Goal: Check status: Check status

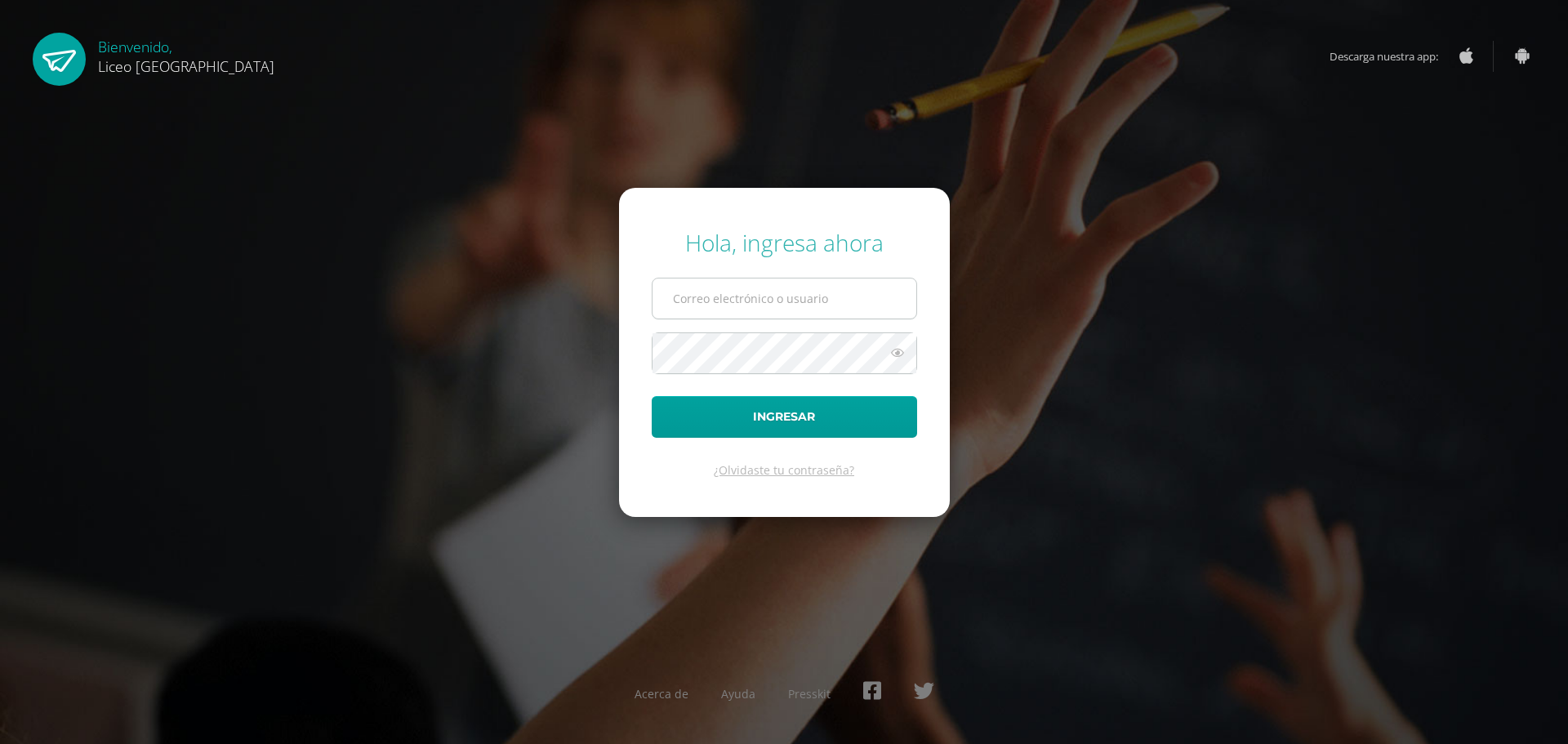
drag, startPoint x: 0, startPoint y: 0, endPoint x: 773, endPoint y: 304, distance: 830.6
click at [773, 304] on input "text" at bounding box center [784, 298] width 263 height 40
type input "20192270"
click at [786, 420] on button "Ingresar" at bounding box center [784, 416] width 265 height 42
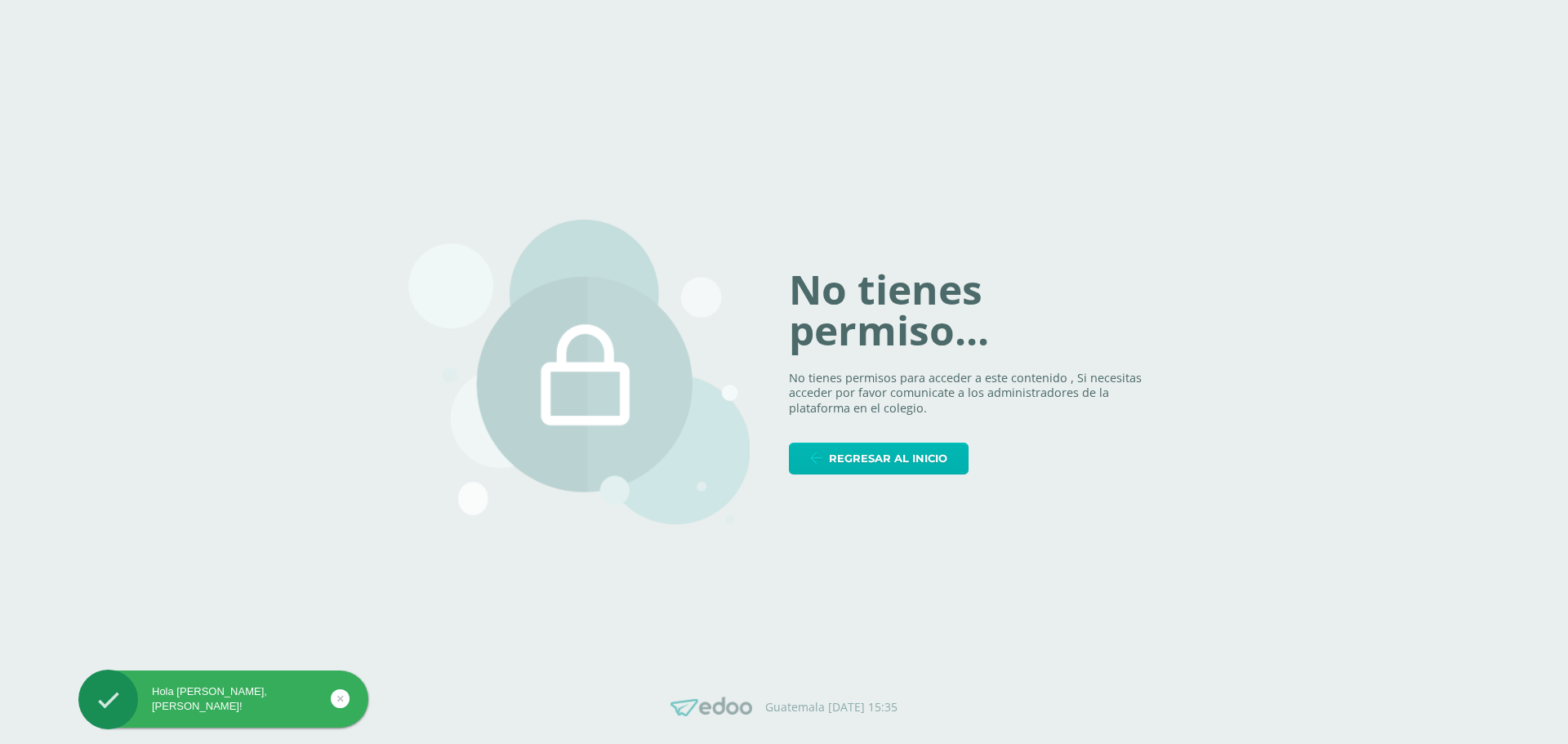
click at [828, 469] on link "Regresar al inicio" at bounding box center [878, 458] width 180 height 32
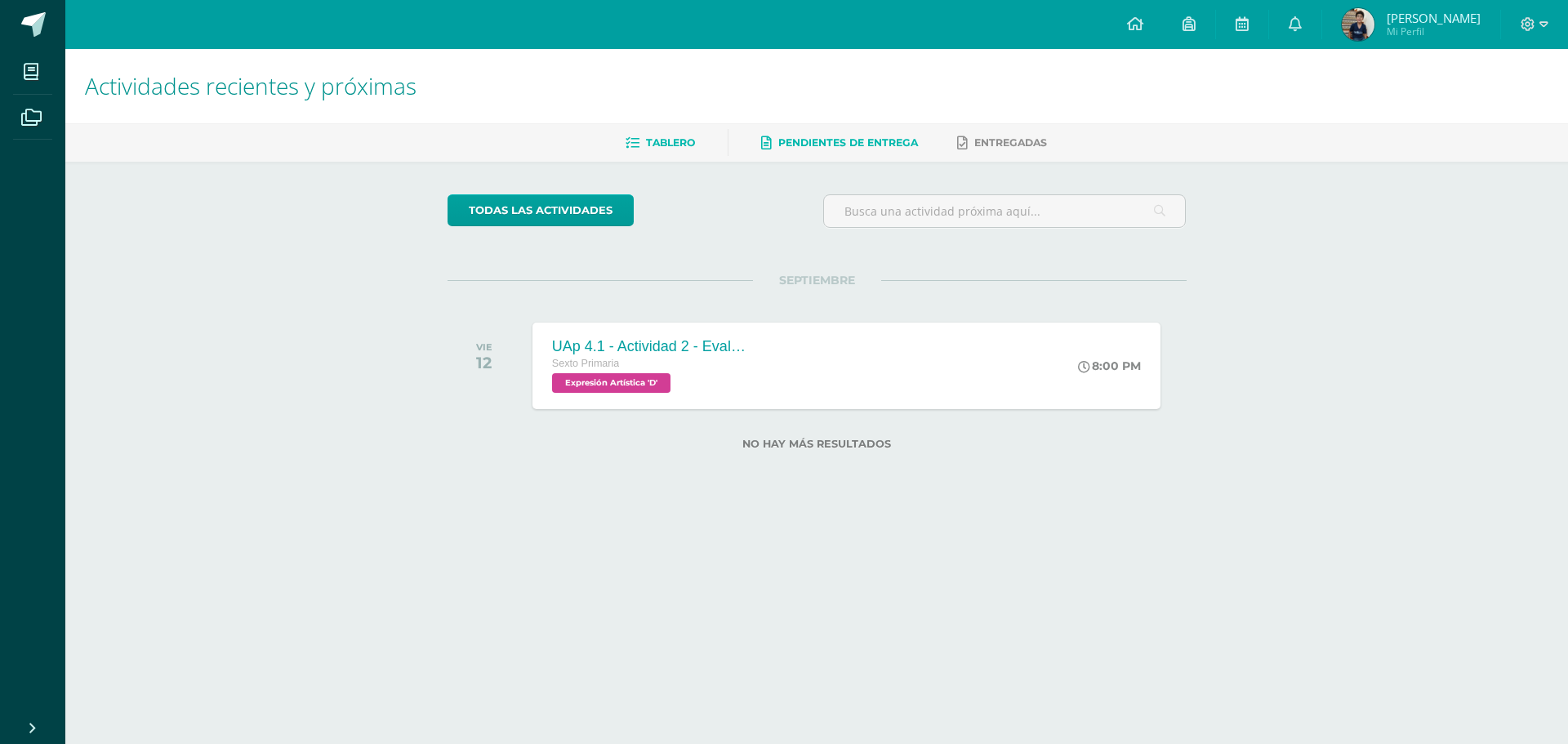
click at [896, 142] on span "Pendientes de entrega" at bounding box center [848, 142] width 140 height 13
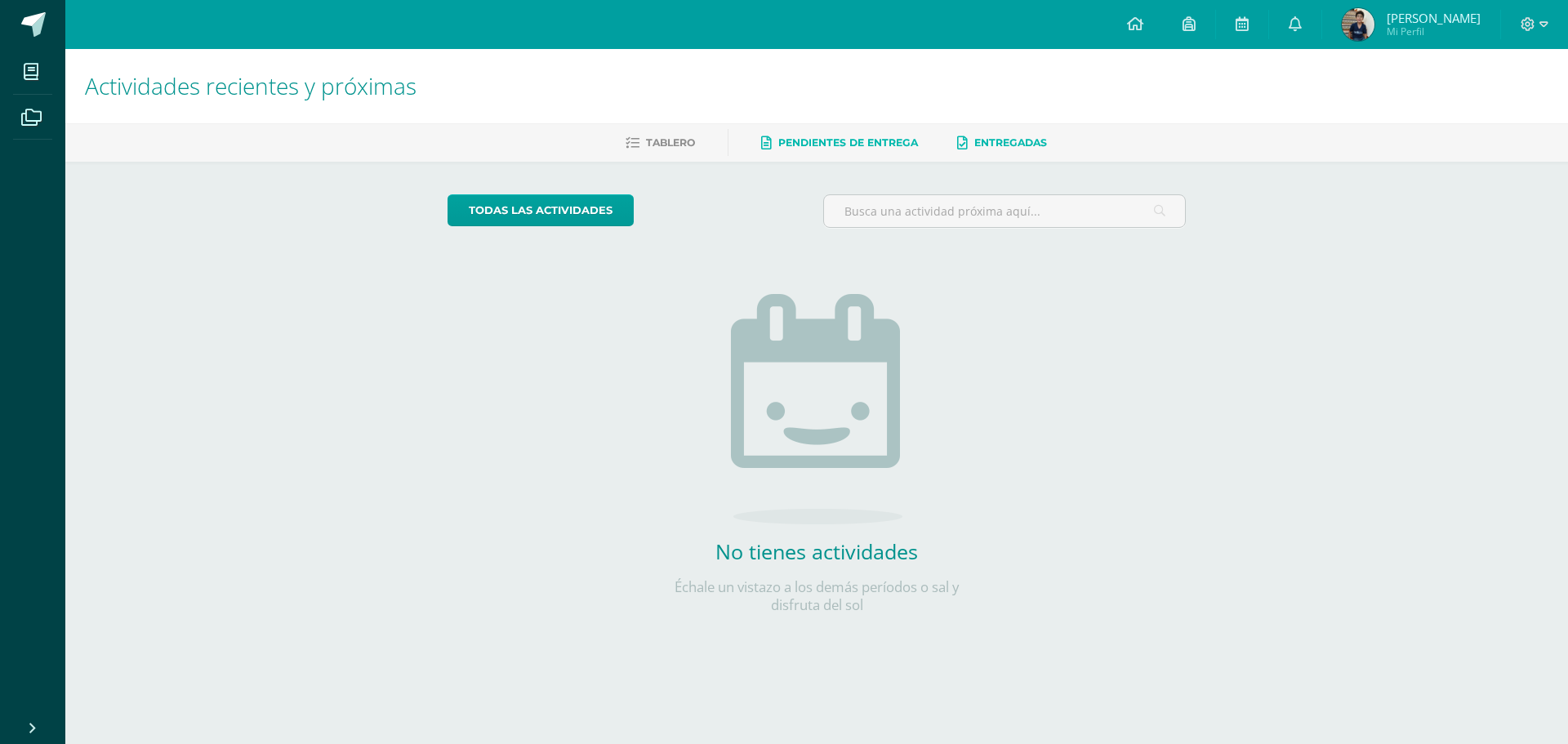
click at [975, 139] on span "Entregadas" at bounding box center [1010, 142] width 73 height 13
click at [1182, 26] on icon at bounding box center [1188, 23] width 13 height 15
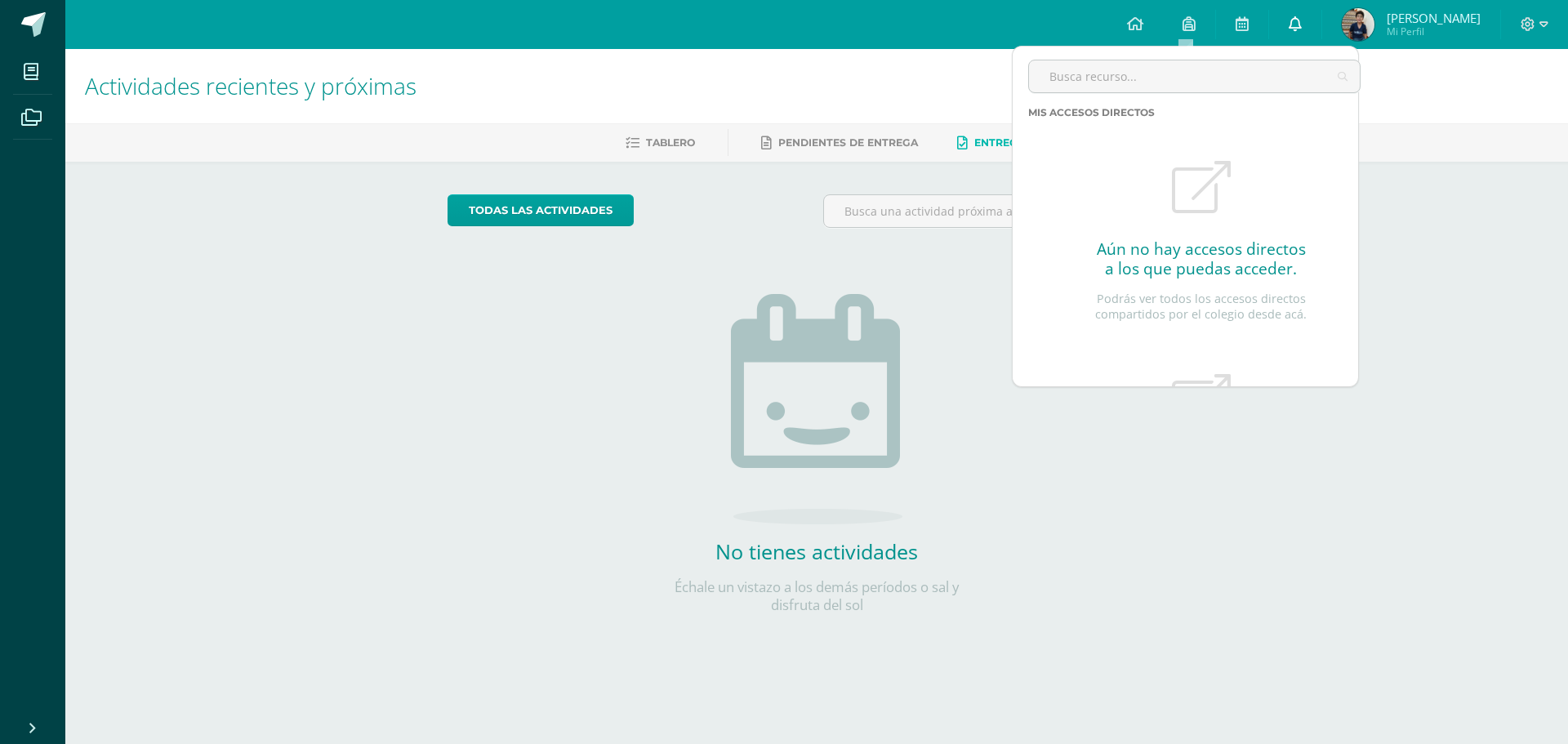
click at [1288, 23] on icon at bounding box center [1294, 23] width 13 height 15
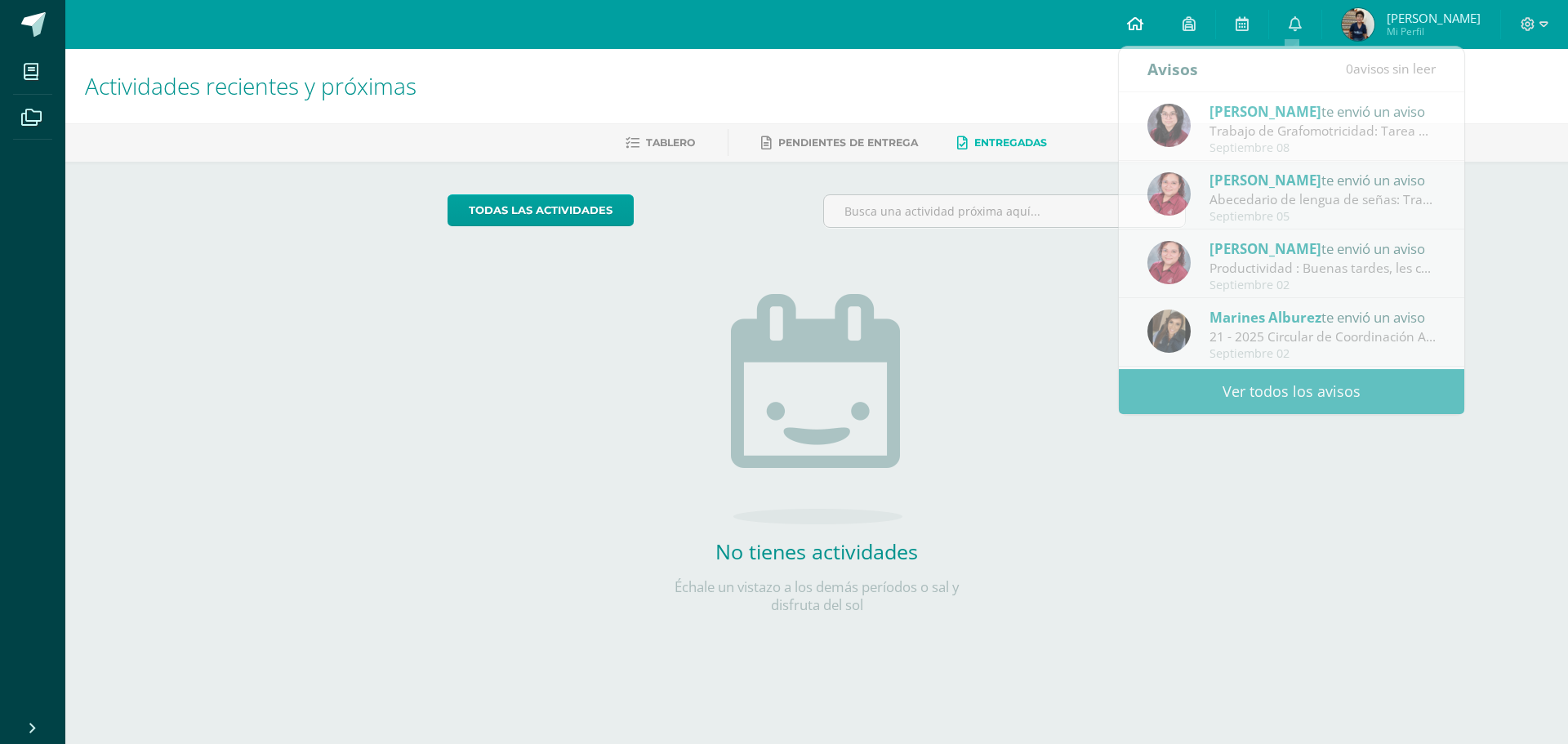
click at [1137, 22] on icon at bounding box center [1134, 23] width 17 height 15
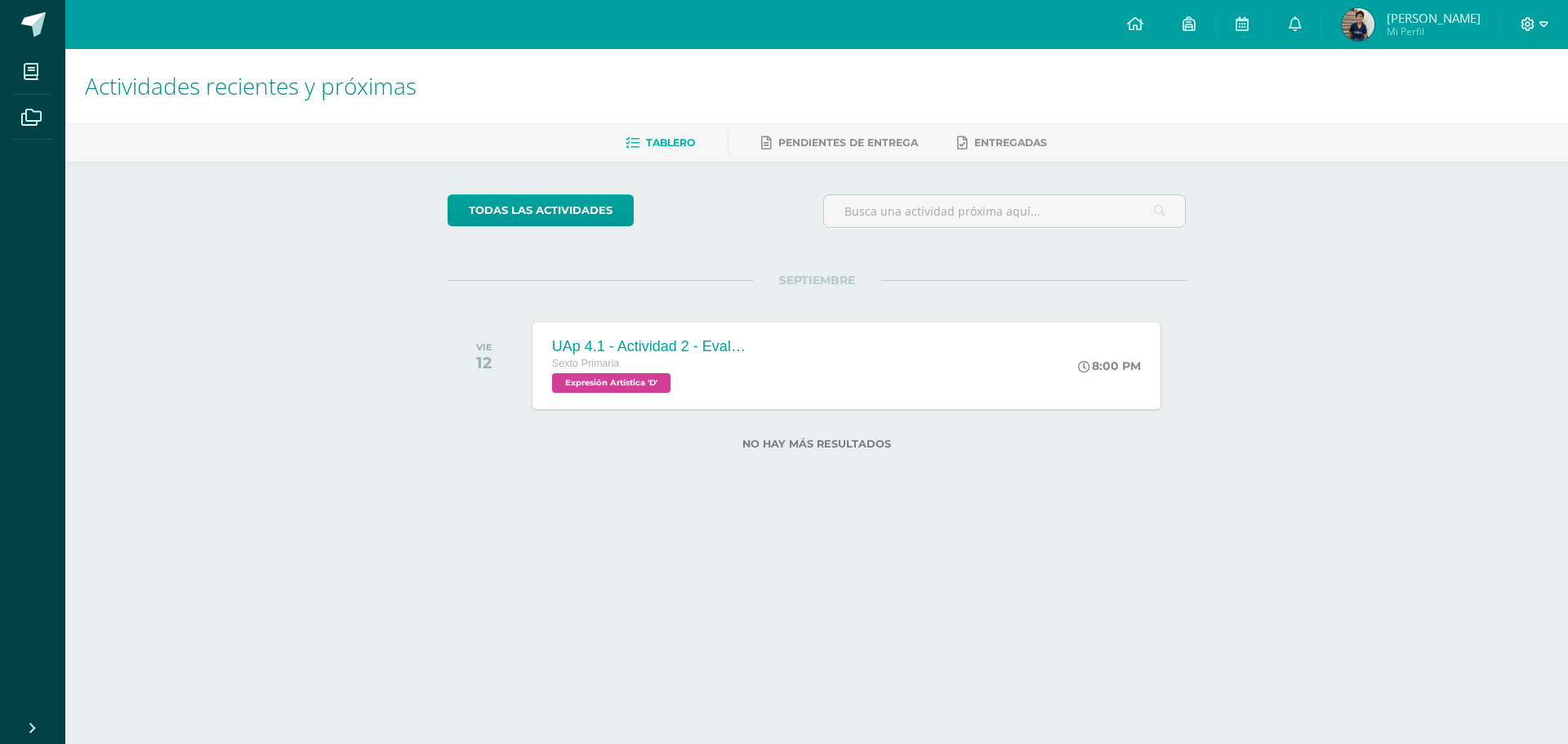
click at [1529, 19] on icon at bounding box center [1528, 24] width 14 height 14
click at [1484, 100] on link "Cerrar sesión" at bounding box center [1482, 111] width 129 height 23
